Goal: Task Accomplishment & Management: Use online tool/utility

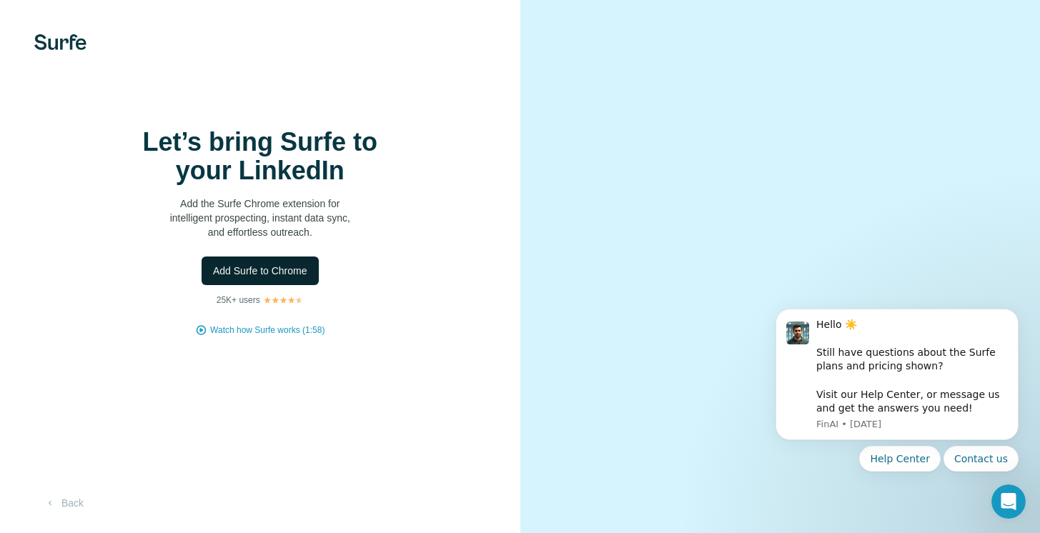
click at [289, 278] on span "Add Surfe to Chrome" at bounding box center [260, 271] width 94 height 14
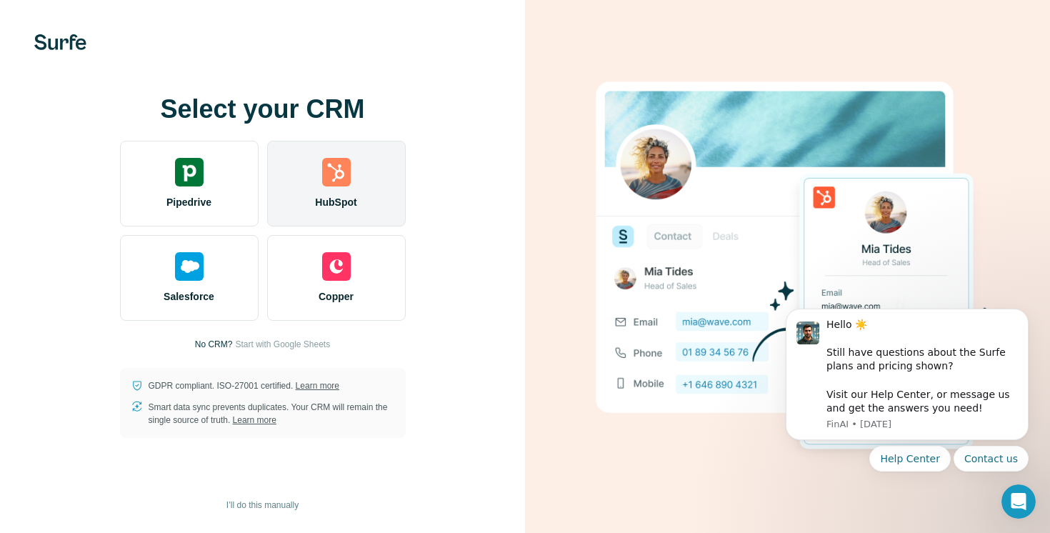
click at [348, 191] on div "HubSpot" at bounding box center [336, 184] width 139 height 86
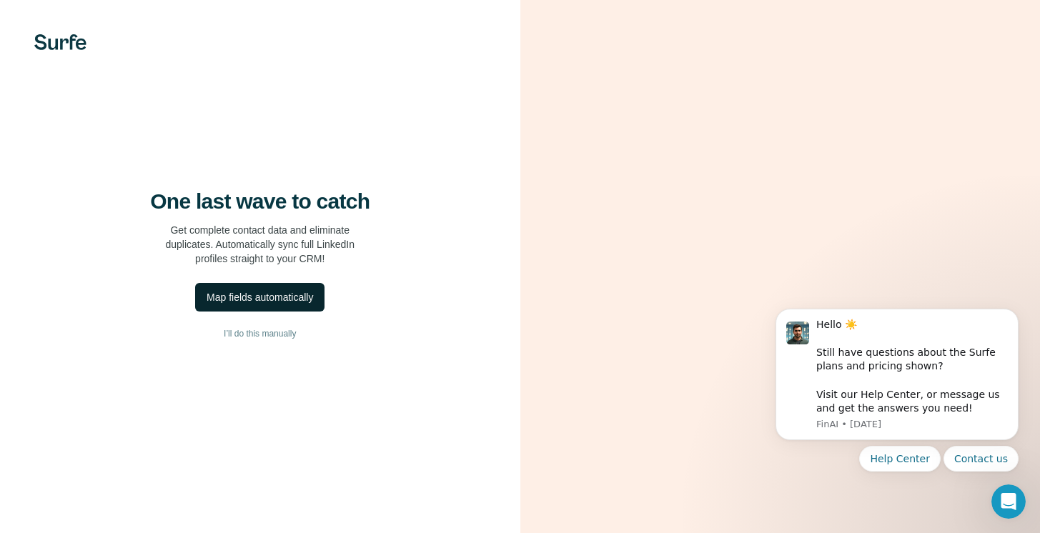
click at [289, 304] on div "Map fields automatically" at bounding box center [259, 297] width 106 height 14
